Goal: Information Seeking & Learning: Learn about a topic

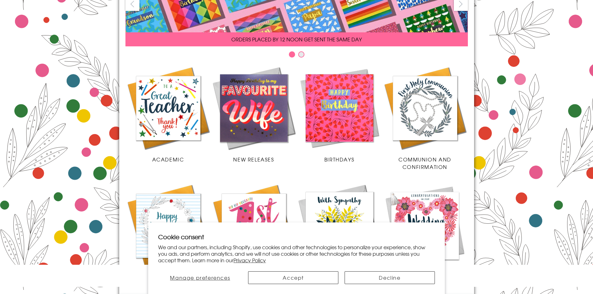
scroll to position [93, 0]
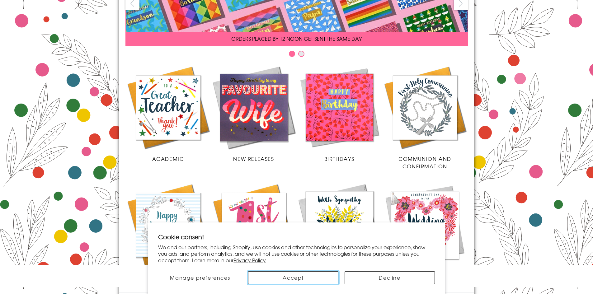
click at [313, 280] on button "Accept" at bounding box center [293, 277] width 90 height 13
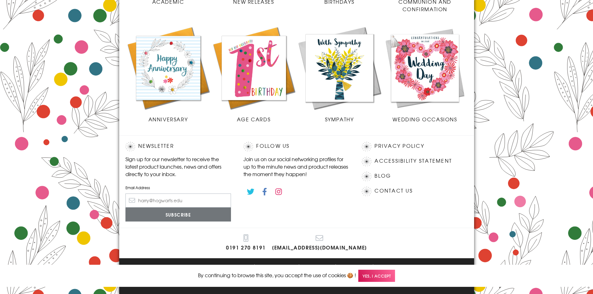
scroll to position [251, 0]
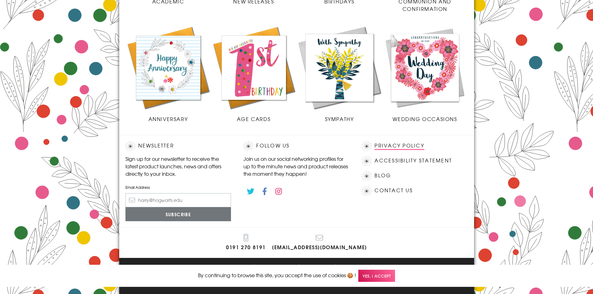
click at [397, 149] on link "Privacy Policy" at bounding box center [398, 146] width 49 height 8
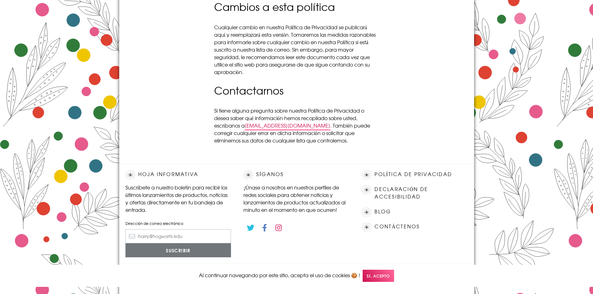
scroll to position [715, 0]
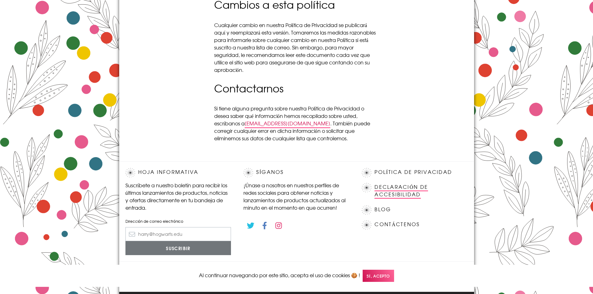
click at [387, 187] on font "Declaración de accesibilidad" at bounding box center [401, 190] width 54 height 15
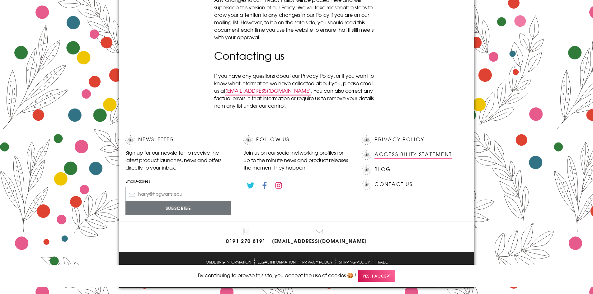
scroll to position [693, 0]
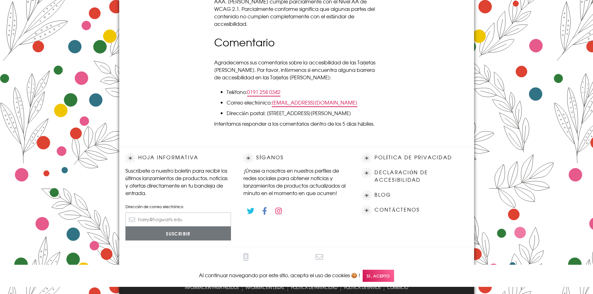
scroll to position [245, 0]
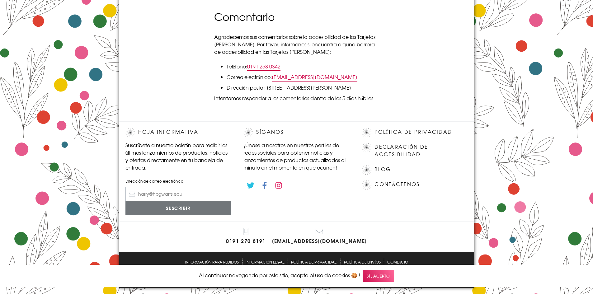
click at [375, 274] on font "Sí, acepto" at bounding box center [377, 276] width 23 height 6
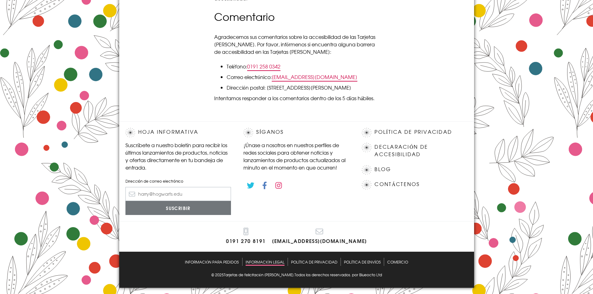
click at [270, 264] on font "Información legal" at bounding box center [264, 262] width 39 height 6
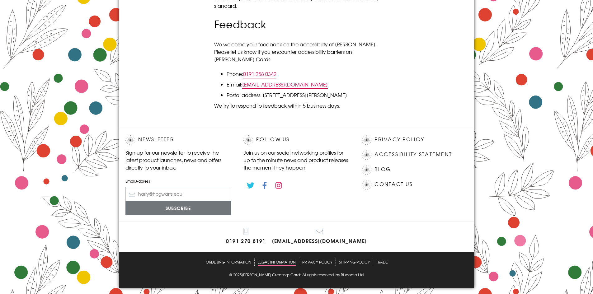
scroll to position [219, 0]
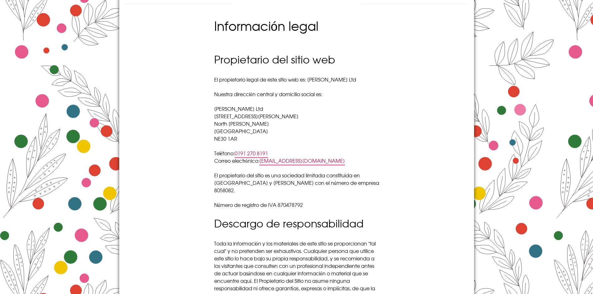
scroll to position [156, 0]
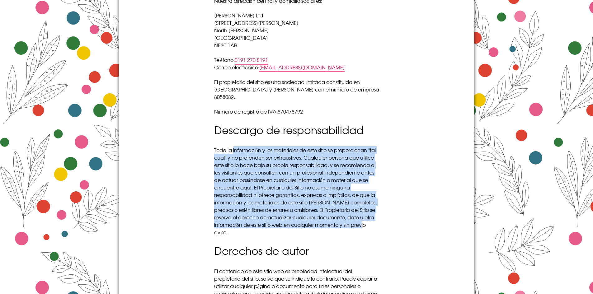
drag, startPoint x: 233, startPoint y: 137, endPoint x: 369, endPoint y: 216, distance: 157.1
click at [369, 216] on p "Toda la información y los materiales de este sitio se proporcionan "tal cual" y…" at bounding box center [296, 191] width 165 height 90
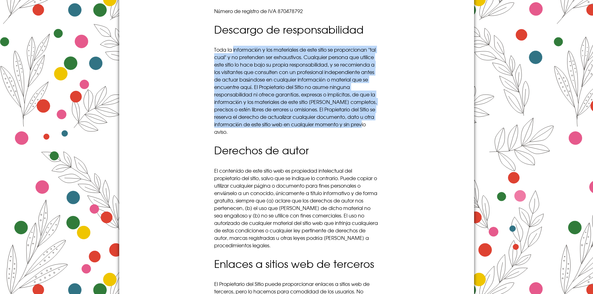
scroll to position [280, 0]
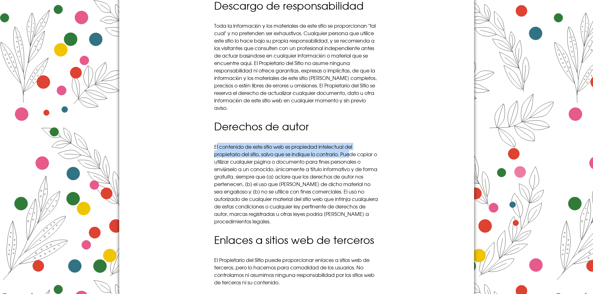
drag, startPoint x: 216, startPoint y: 134, endPoint x: 354, endPoint y: 138, distance: 137.9
click at [354, 143] on font "El contenido de este sitio web es propiedad intelectual del propietario del sit…" at bounding box center [296, 184] width 164 height 82
click at [265, 145] on font "El contenido de este sitio web es propiedad intelectual del propietario del sit…" at bounding box center [296, 184] width 164 height 82
drag, startPoint x: 215, startPoint y: 132, endPoint x: 378, endPoint y: 144, distance: 163.2
click at [378, 144] on p "El contenido de este sitio web es propiedad intelectual del propietario del sit…" at bounding box center [296, 184] width 165 height 82
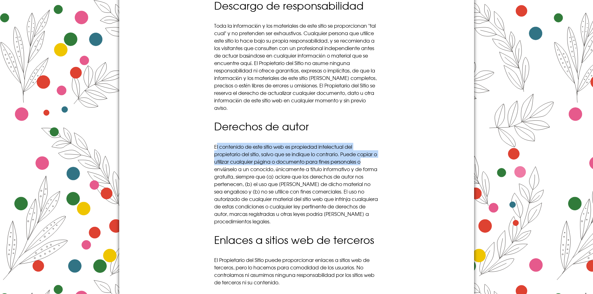
click at [348, 147] on font "El contenido de este sitio web es propiedad intelectual del propietario del sit…" at bounding box center [296, 184] width 164 height 82
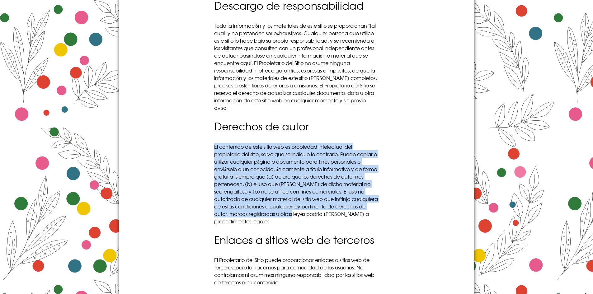
drag, startPoint x: 214, startPoint y: 132, endPoint x: 350, endPoint y: 198, distance: 150.9
click at [349, 198] on font "El contenido de este sitio web es propiedad intelectual del propietario del sit…" at bounding box center [296, 184] width 164 height 82
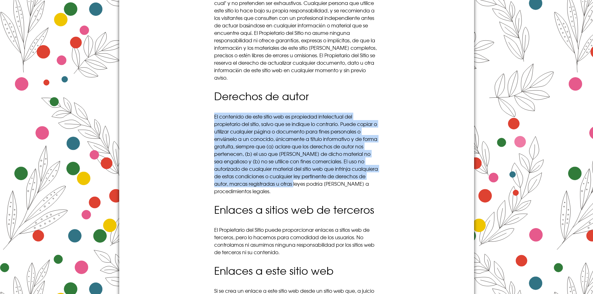
scroll to position [249, 0]
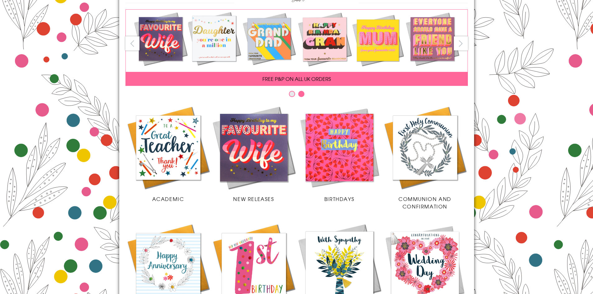
scroll to position [62, 0]
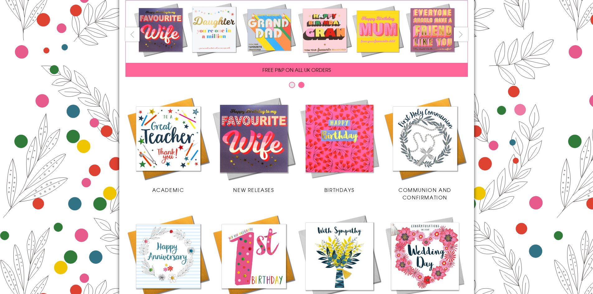
click at [128, 32] on button "prev" at bounding box center [132, 34] width 14 height 14
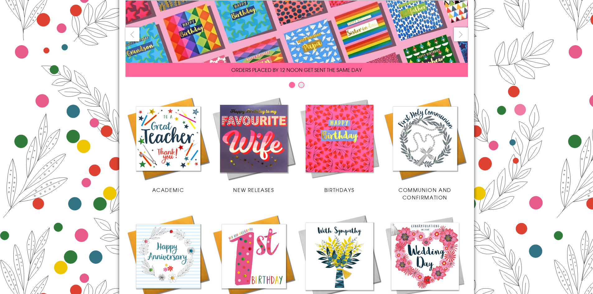
click at [128, 32] on button "prev" at bounding box center [132, 34] width 14 height 14
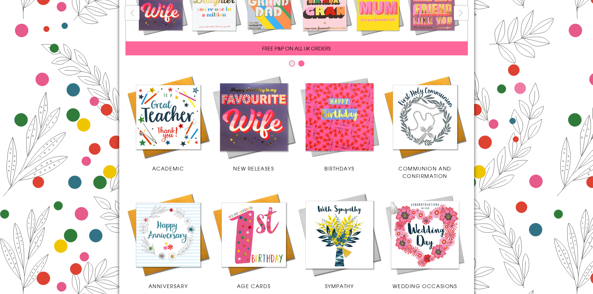
scroll to position [93, 0]
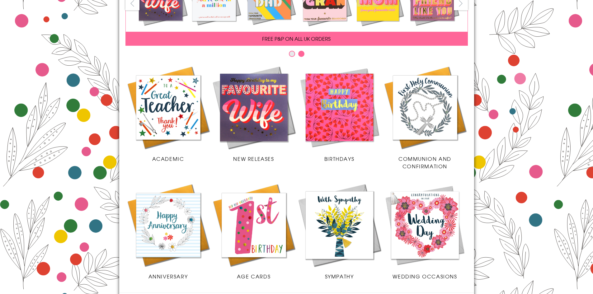
click at [351, 254] on img at bounding box center [339, 225] width 86 height 86
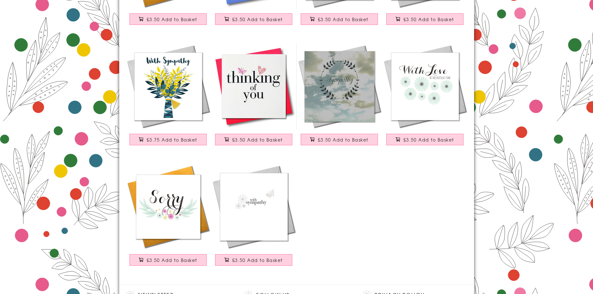
scroll to position [187, 0]
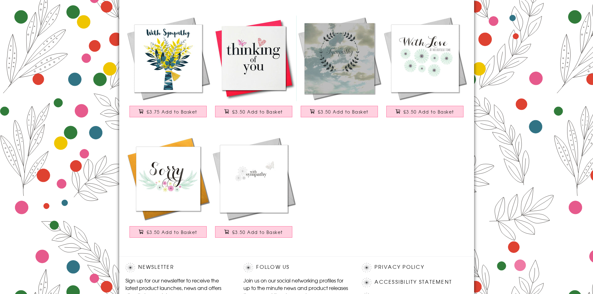
click at [271, 181] on img at bounding box center [254, 179] width 86 height 86
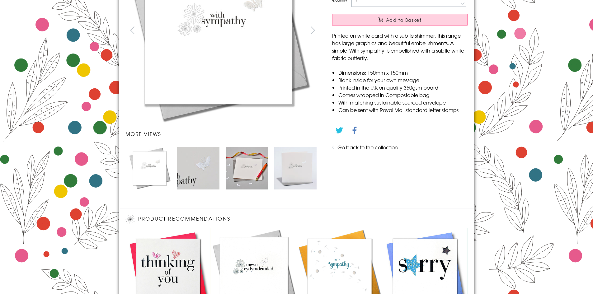
scroll to position [31, 0]
